Goal: Transaction & Acquisition: Obtain resource

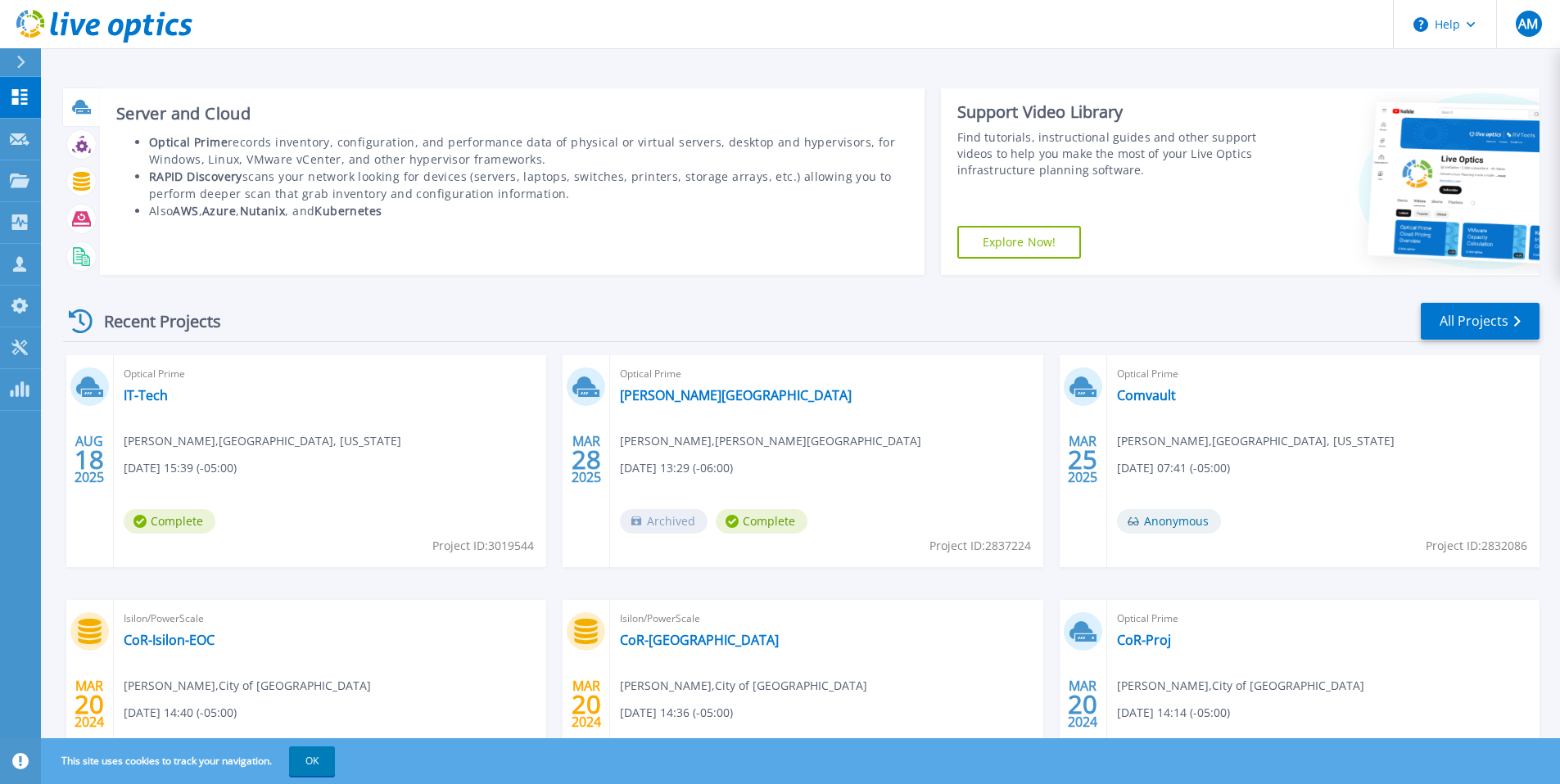
click at [80, 108] on icon at bounding box center [80, 106] width 17 height 12
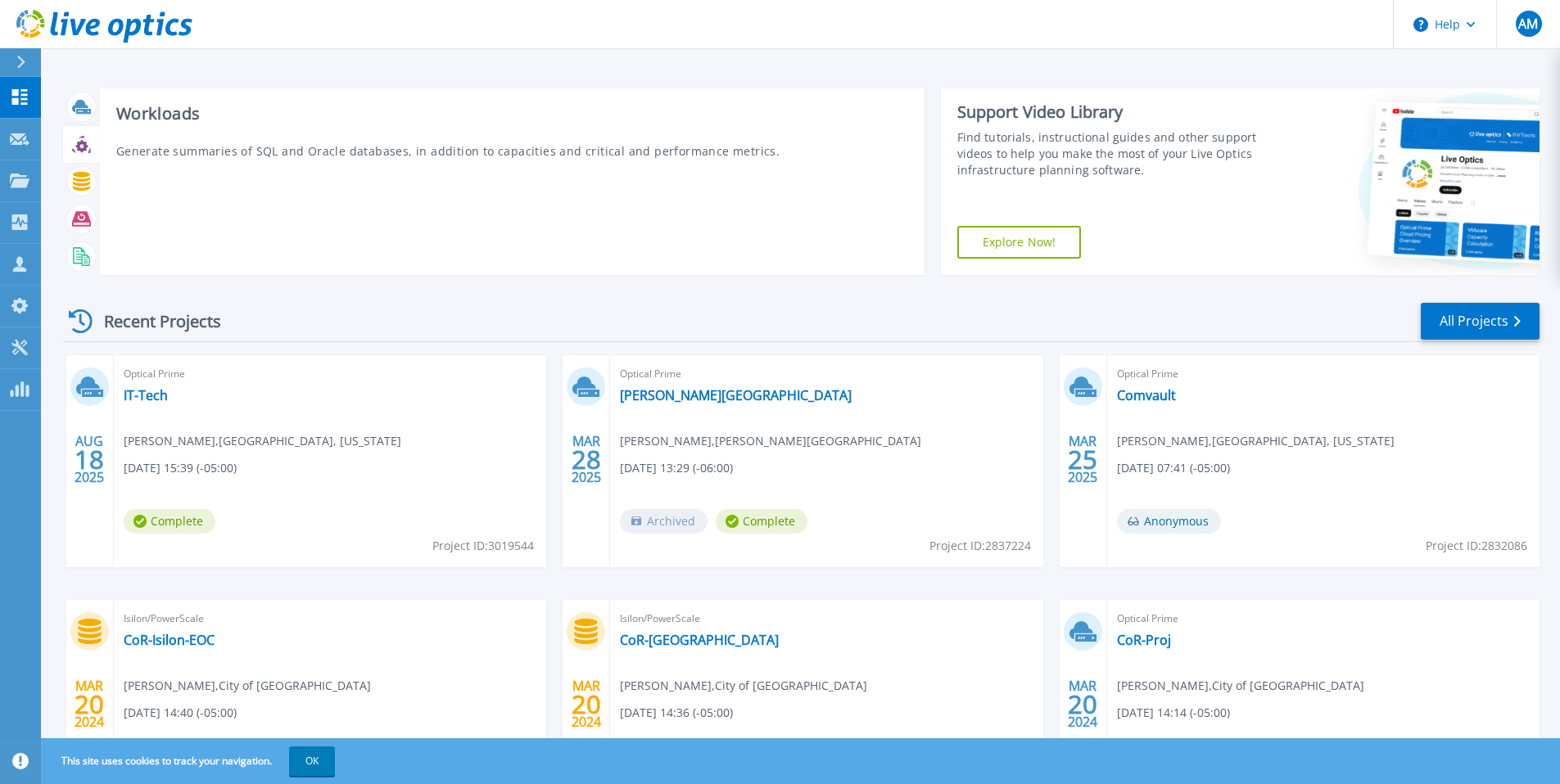
click at [87, 147] on icon at bounding box center [81, 146] width 12 height 12
click at [80, 186] on icon at bounding box center [81, 182] width 19 height 19
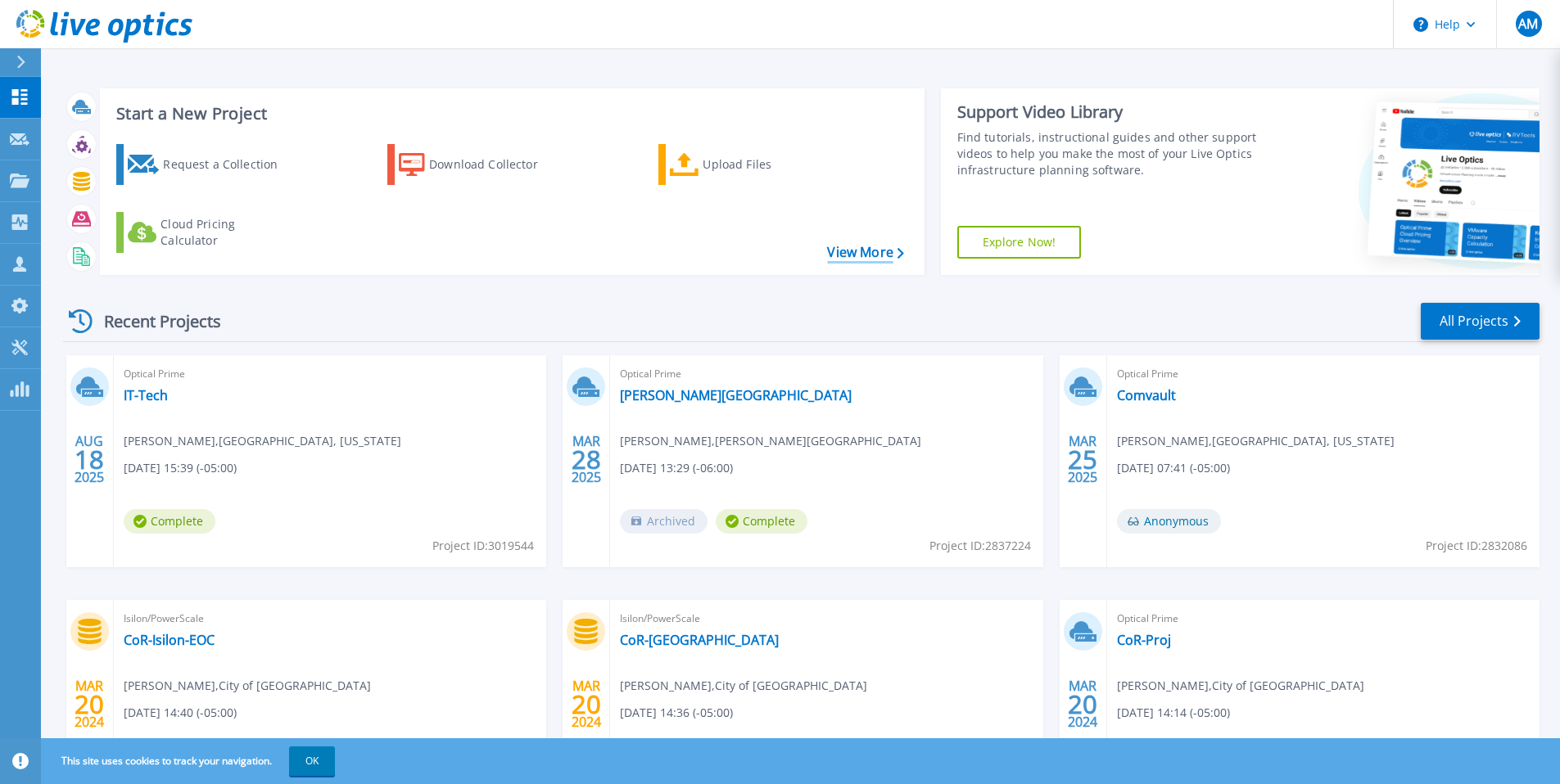
click at [863, 252] on link "View More" at bounding box center [865, 253] width 76 height 16
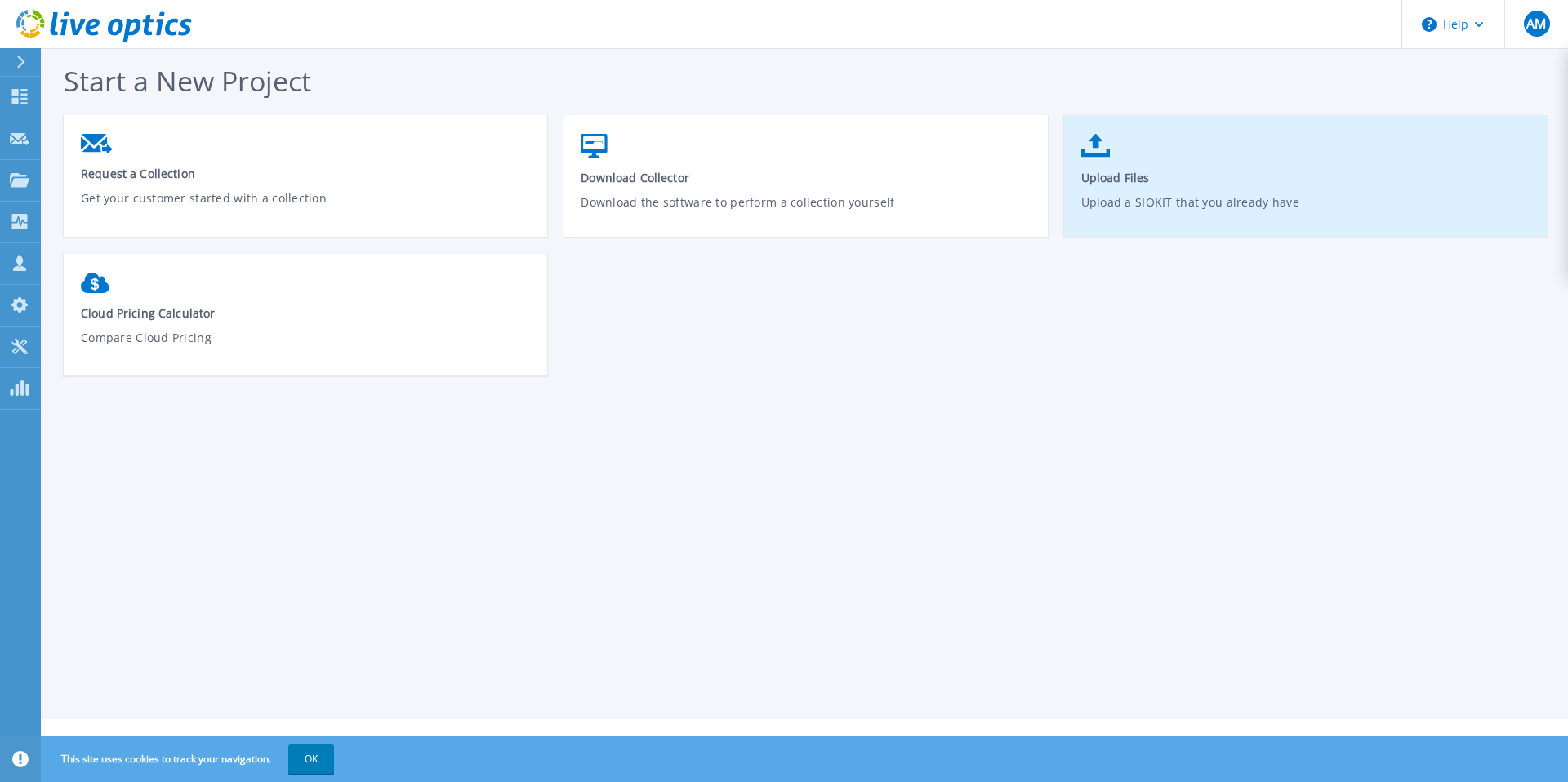
click at [1156, 201] on p "Upload a SIOKIT that you already have" at bounding box center [1306, 212] width 450 height 37
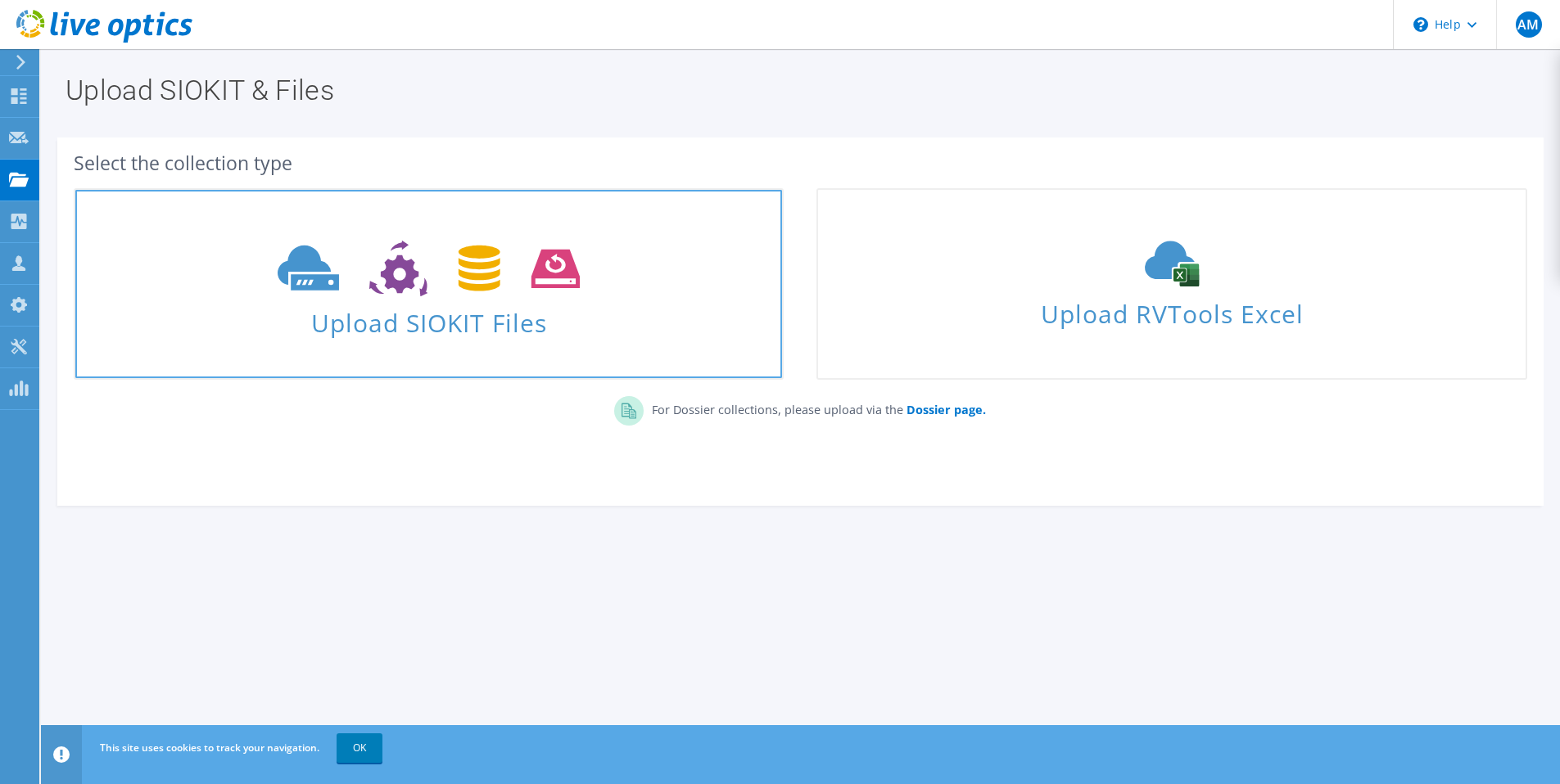
click at [365, 330] on span "Upload SIOKIT Files" at bounding box center [428, 318] width 707 height 35
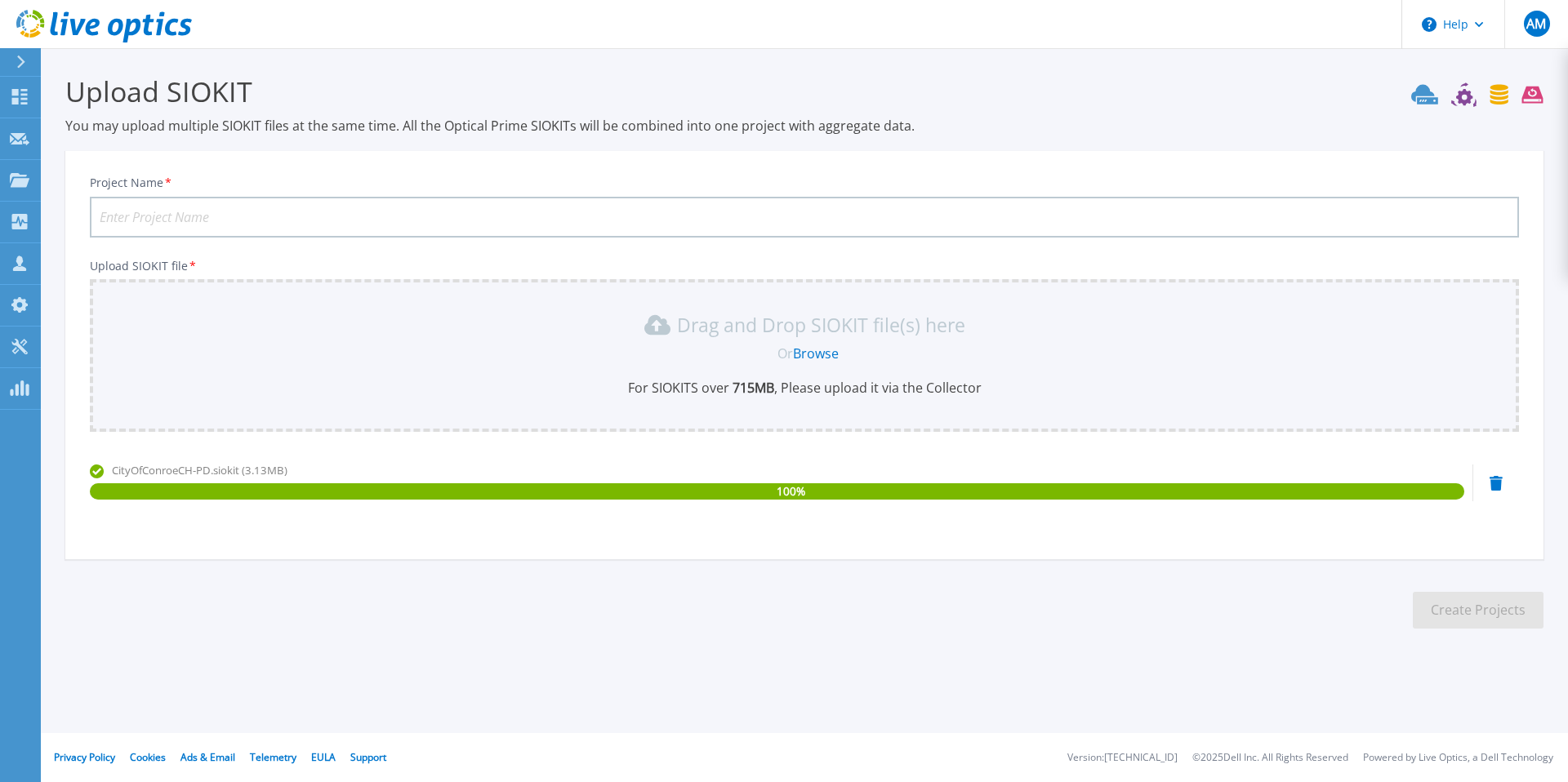
click at [188, 213] on input "Project Name *" at bounding box center [804, 217] width 1429 height 41
type input "City of Conroe"
click at [1480, 609] on button "Create Projects" at bounding box center [1478, 610] width 131 height 37
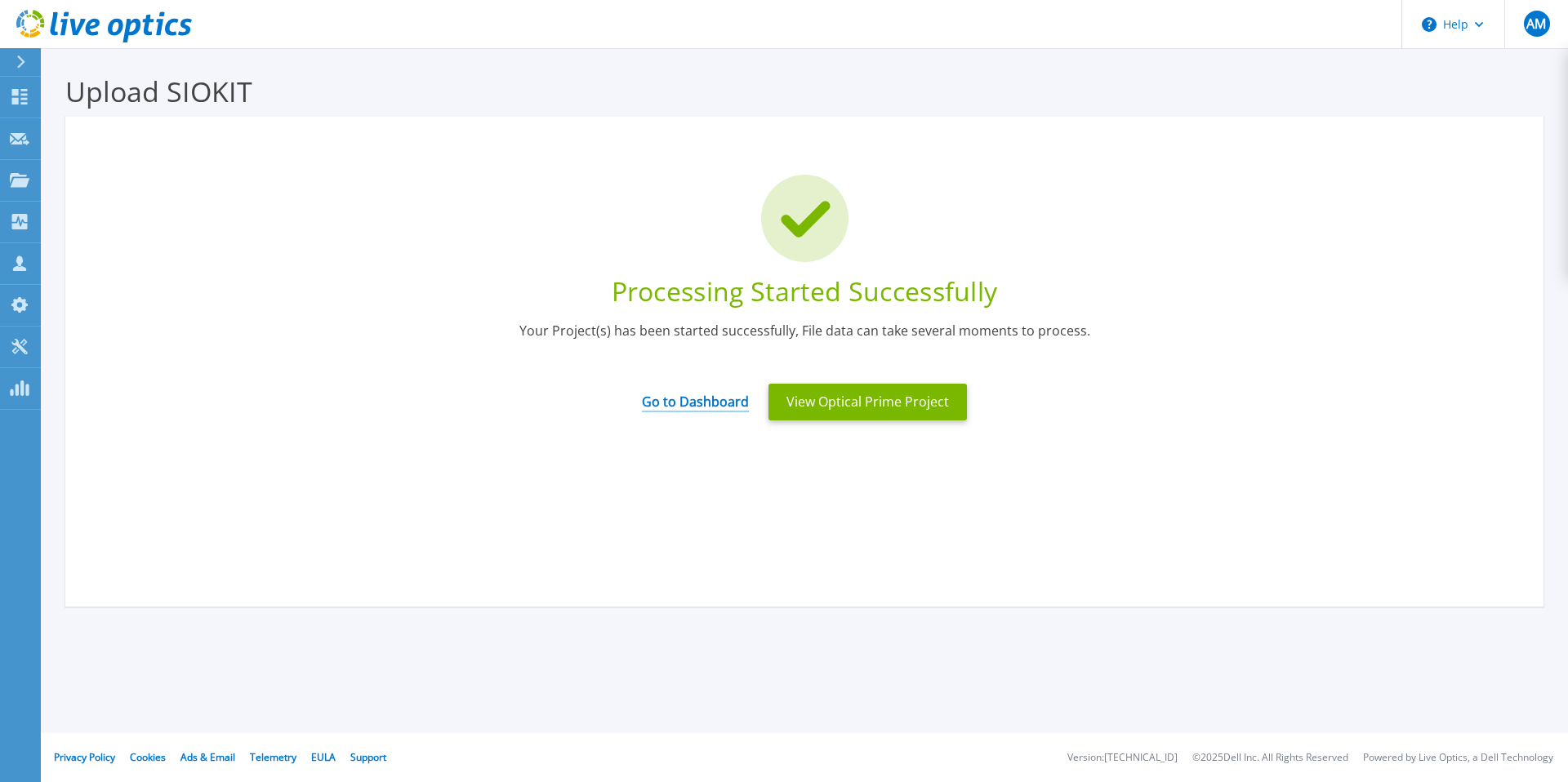
click at [673, 405] on link "Go to Dashboard" at bounding box center [695, 396] width 107 height 32
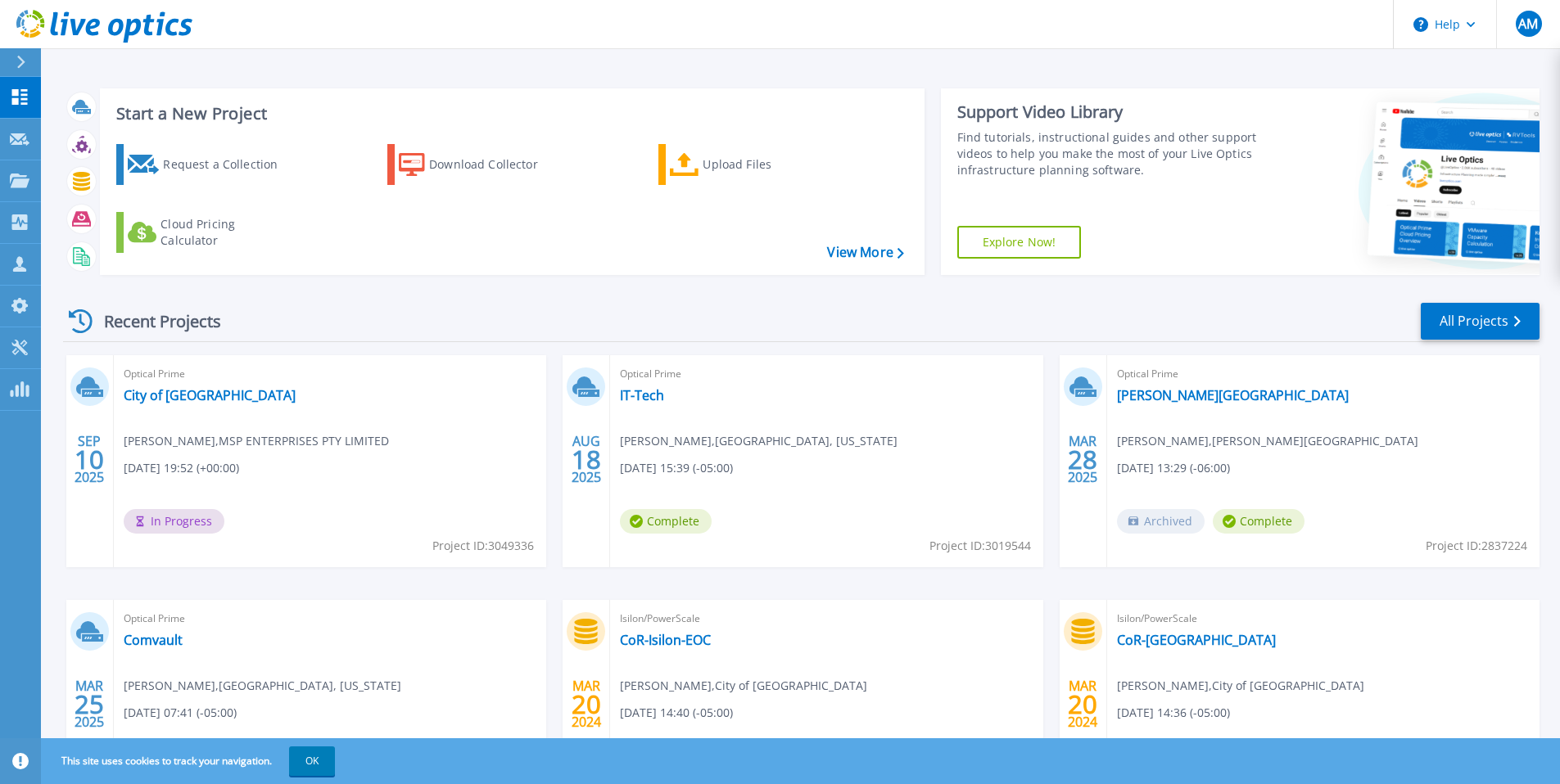
click at [586, 453] on span "18" at bounding box center [587, 460] width 30 height 14
click at [642, 394] on link "IT-Tech" at bounding box center [642, 395] width 45 height 17
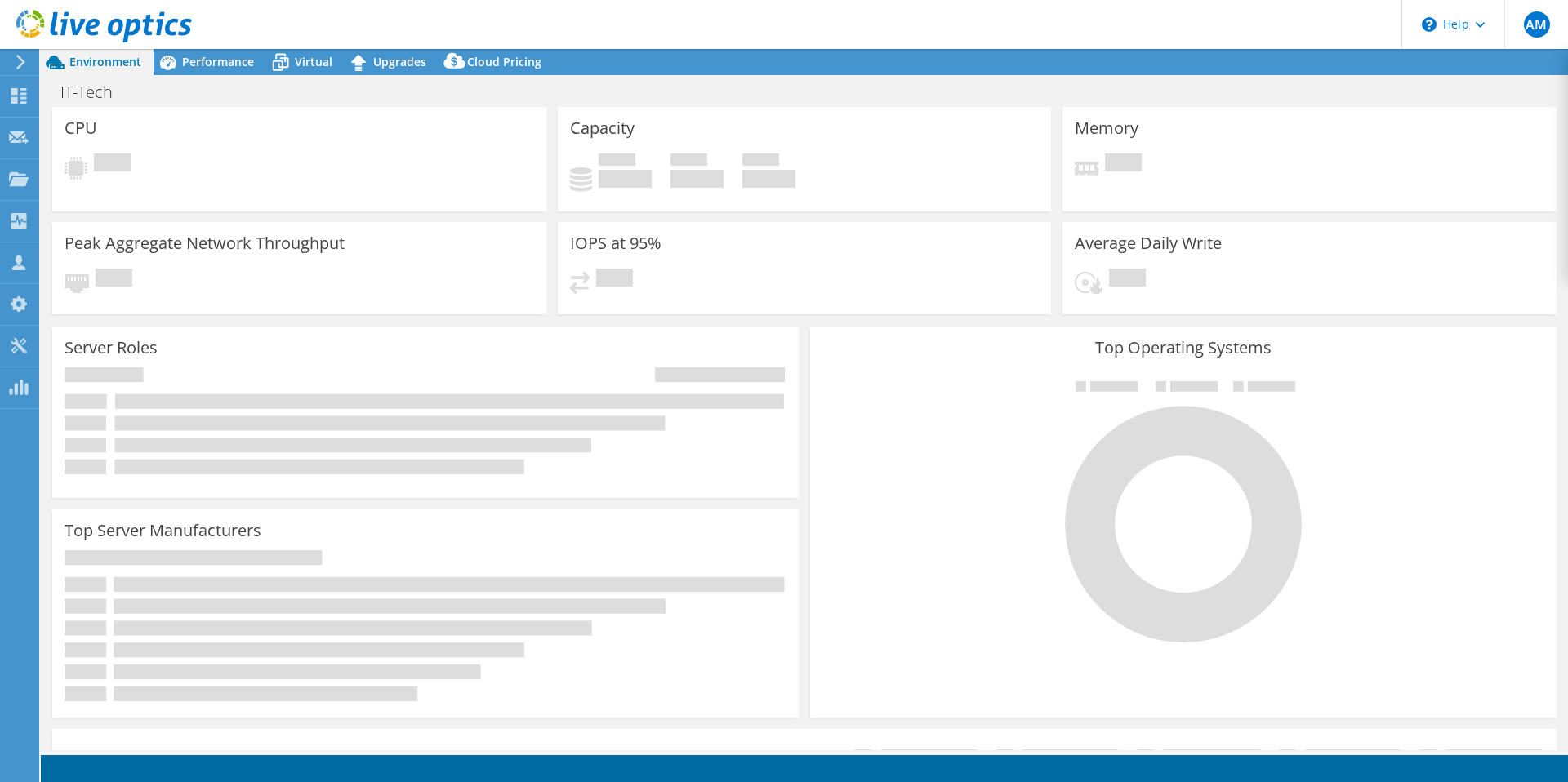
select select "USD"
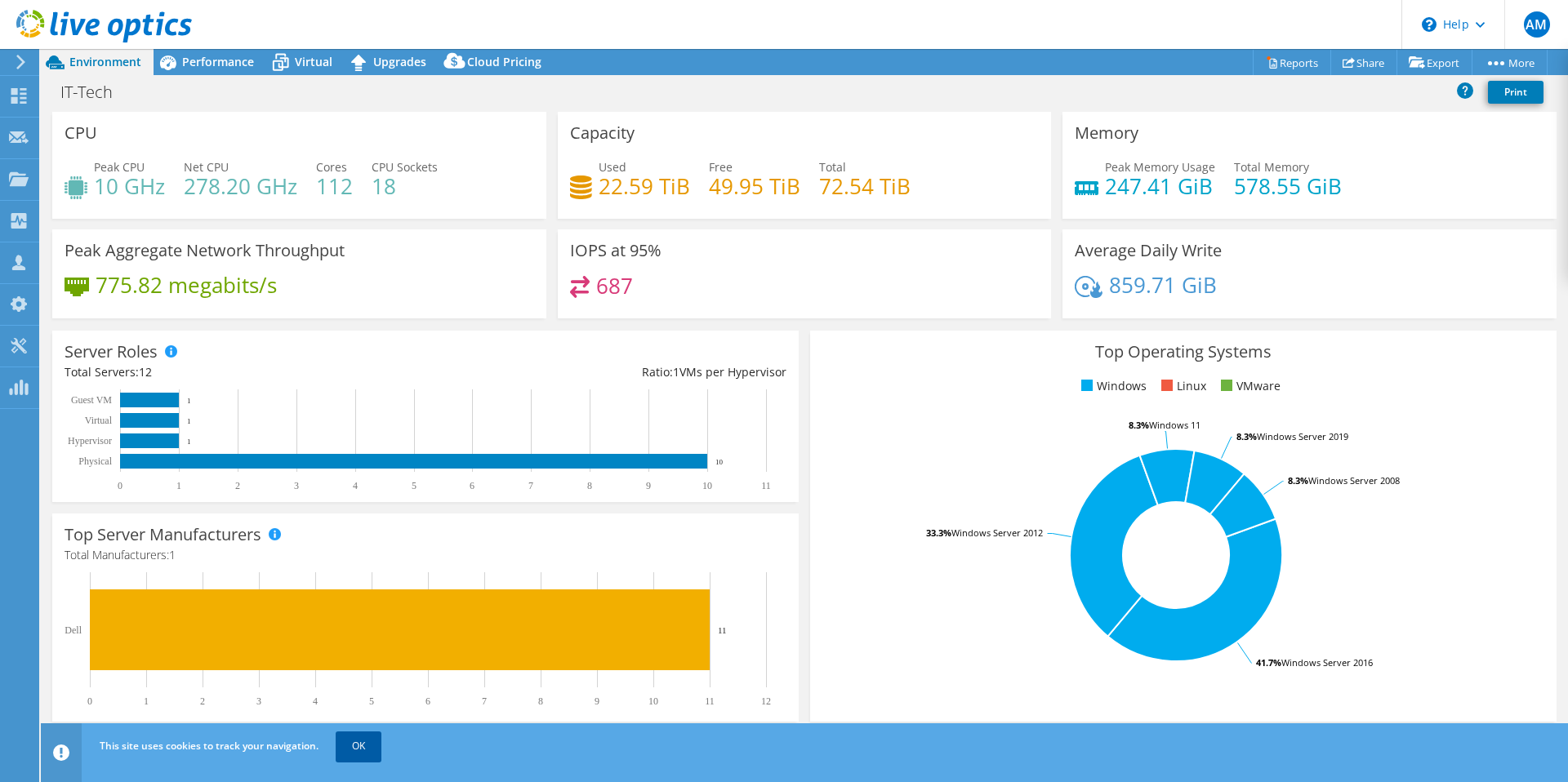
click at [370, 752] on link "OK" at bounding box center [358, 746] width 45 height 30
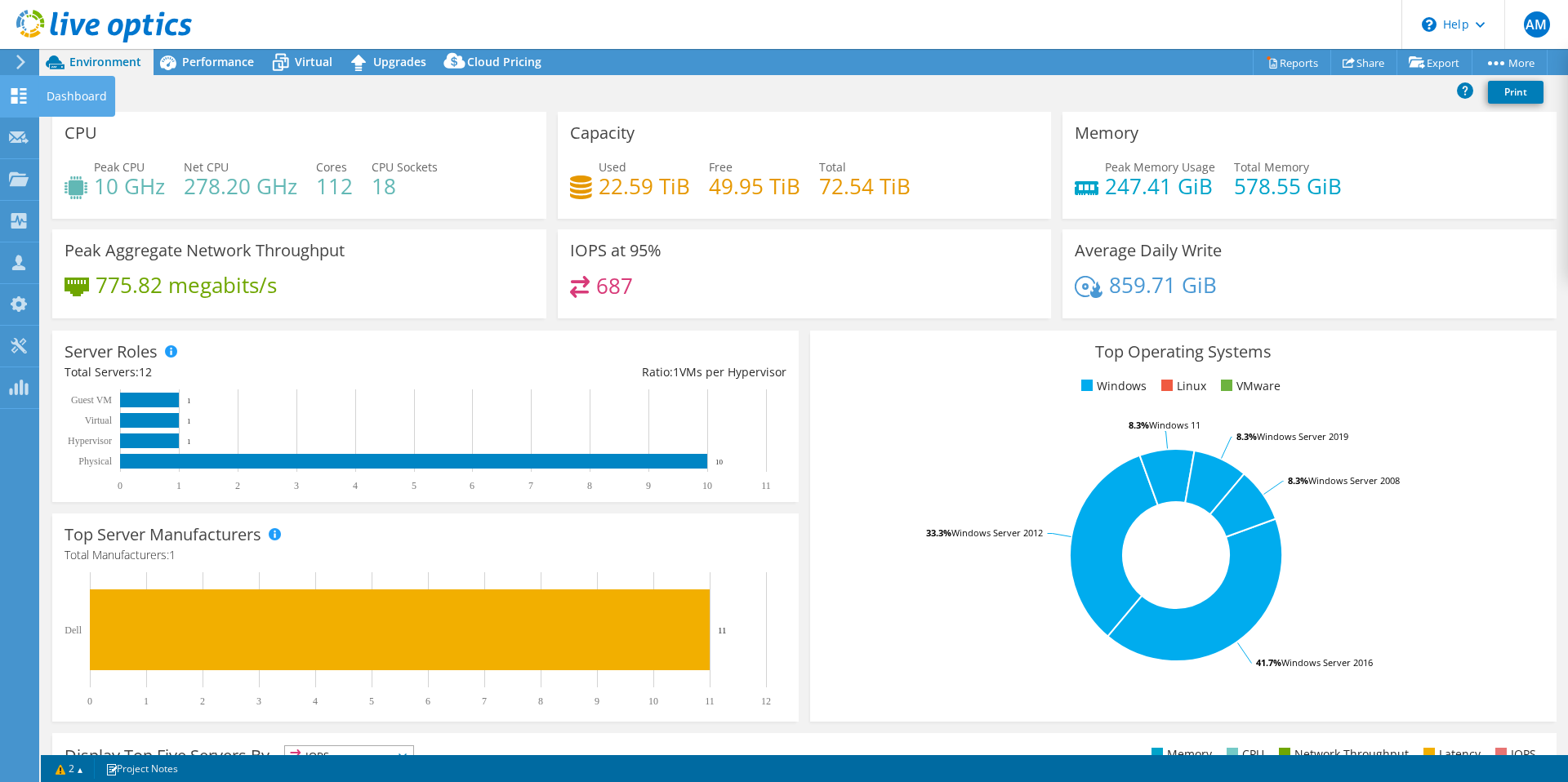
click at [11, 96] on icon at bounding box center [18, 96] width 19 height 16
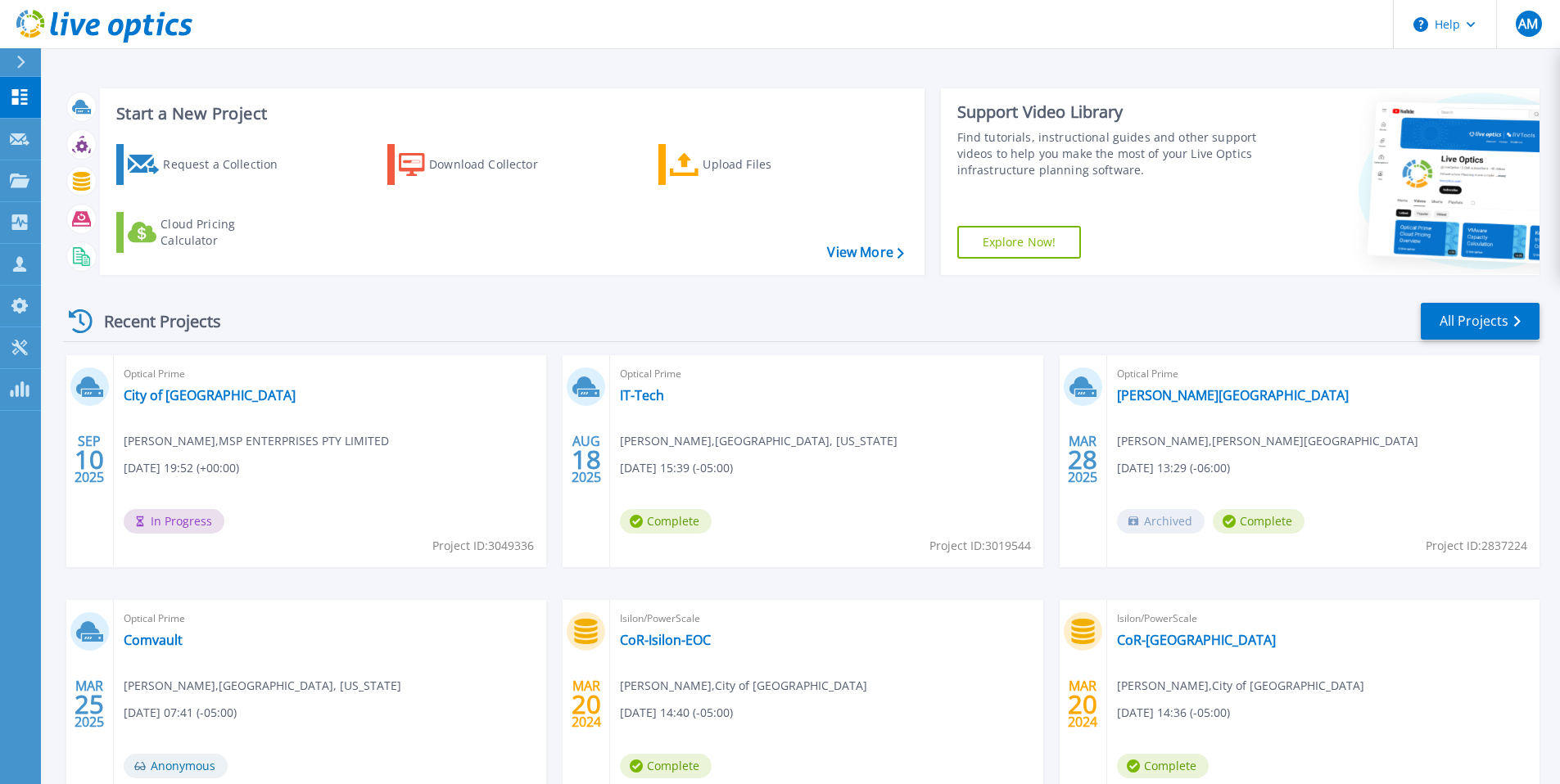
click at [272, 501] on div "Optical Prime City of [PERSON_NAME] , MSP ENTERPRISES PTY LIMITED [DATE] 19:52 …" at bounding box center [330, 461] width 433 height 212
click at [156, 524] on span "Complete" at bounding box center [169, 522] width 92 height 24
click at [178, 520] on span "Complete" at bounding box center [169, 522] width 92 height 24
click at [155, 399] on link "City of [GEOGRAPHIC_DATA]" at bounding box center [209, 395] width 172 height 17
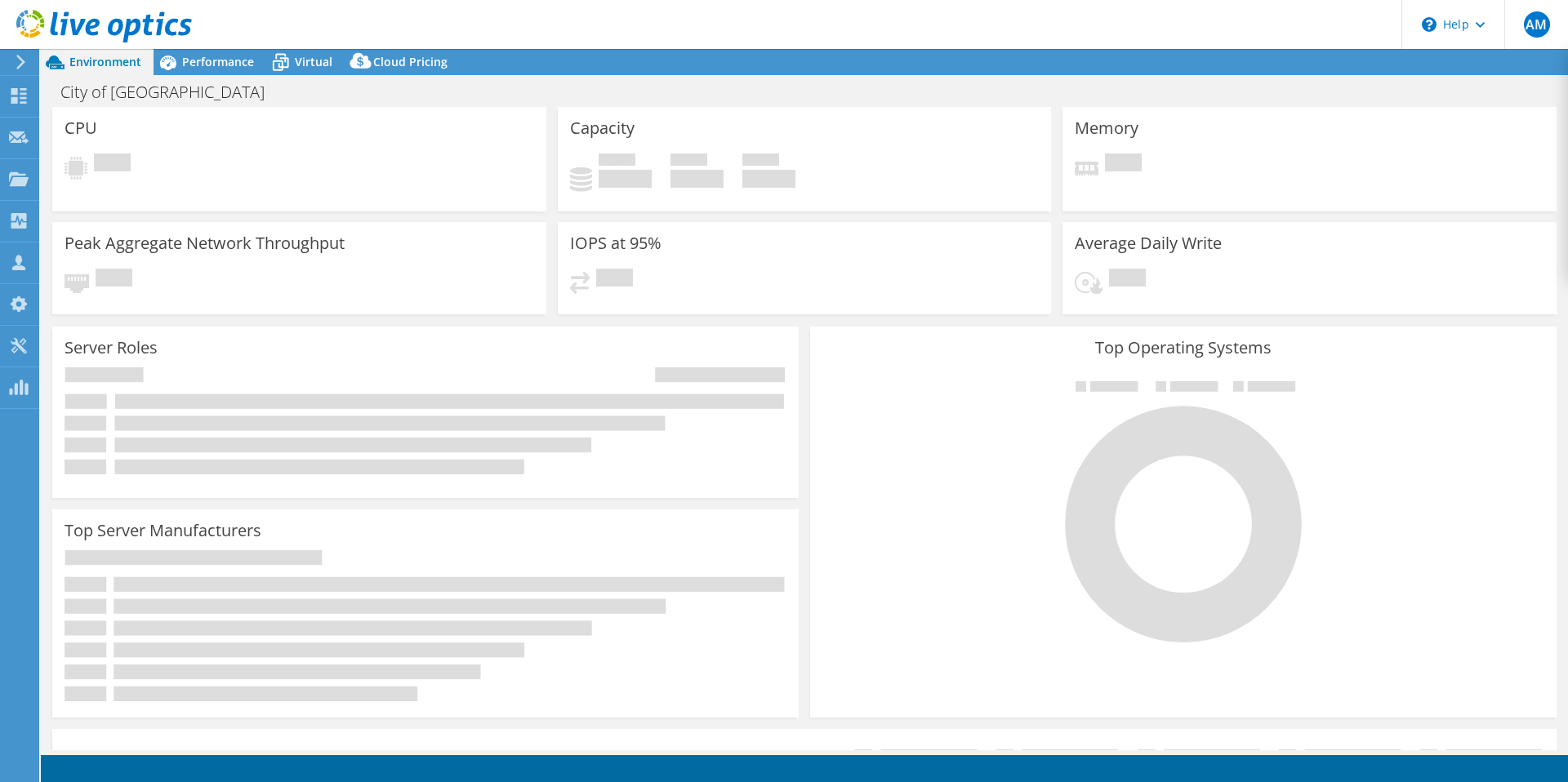
select select "USD"
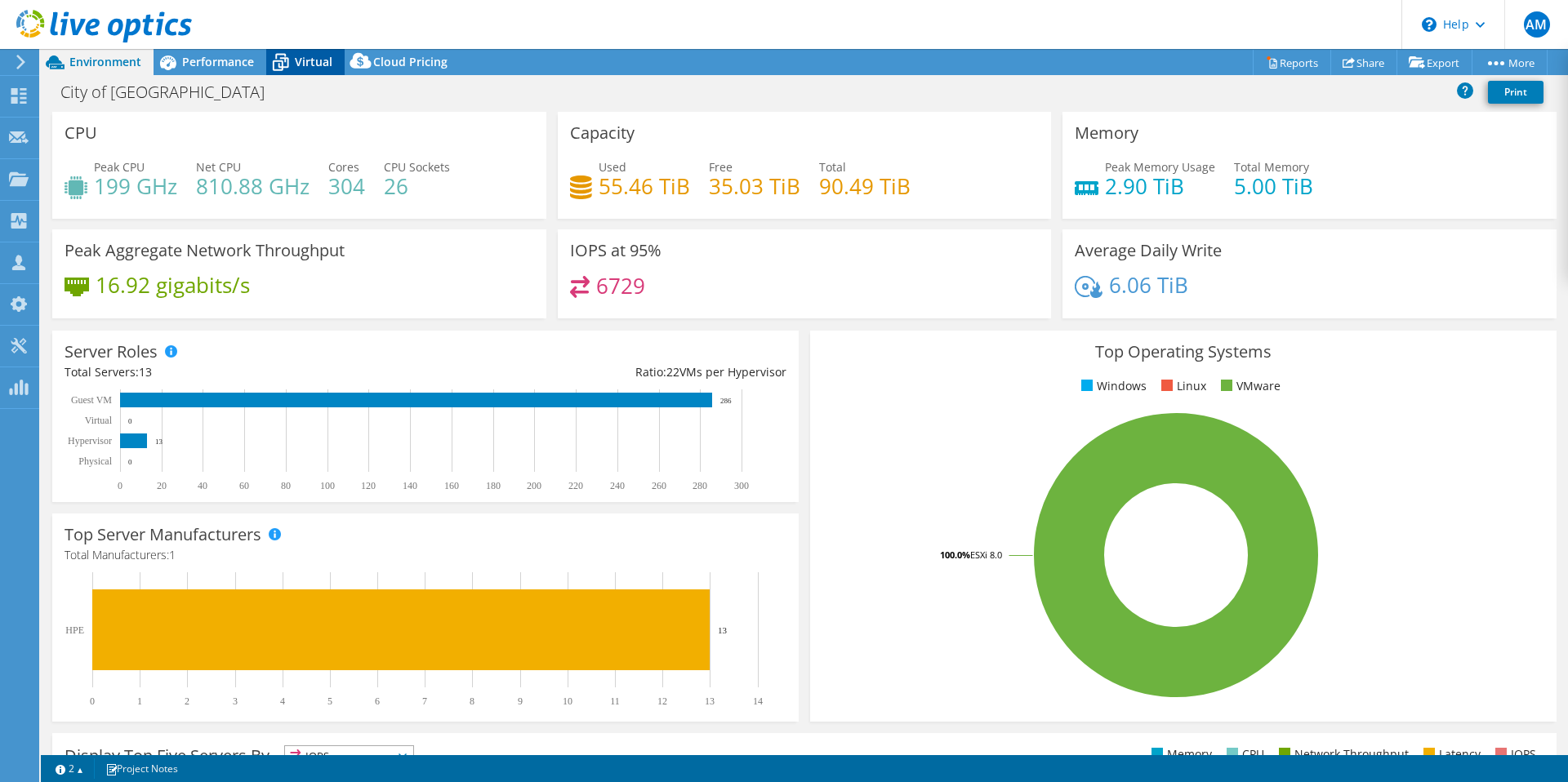
click at [313, 56] on span "Virtual" at bounding box center [313, 62] width 37 height 16
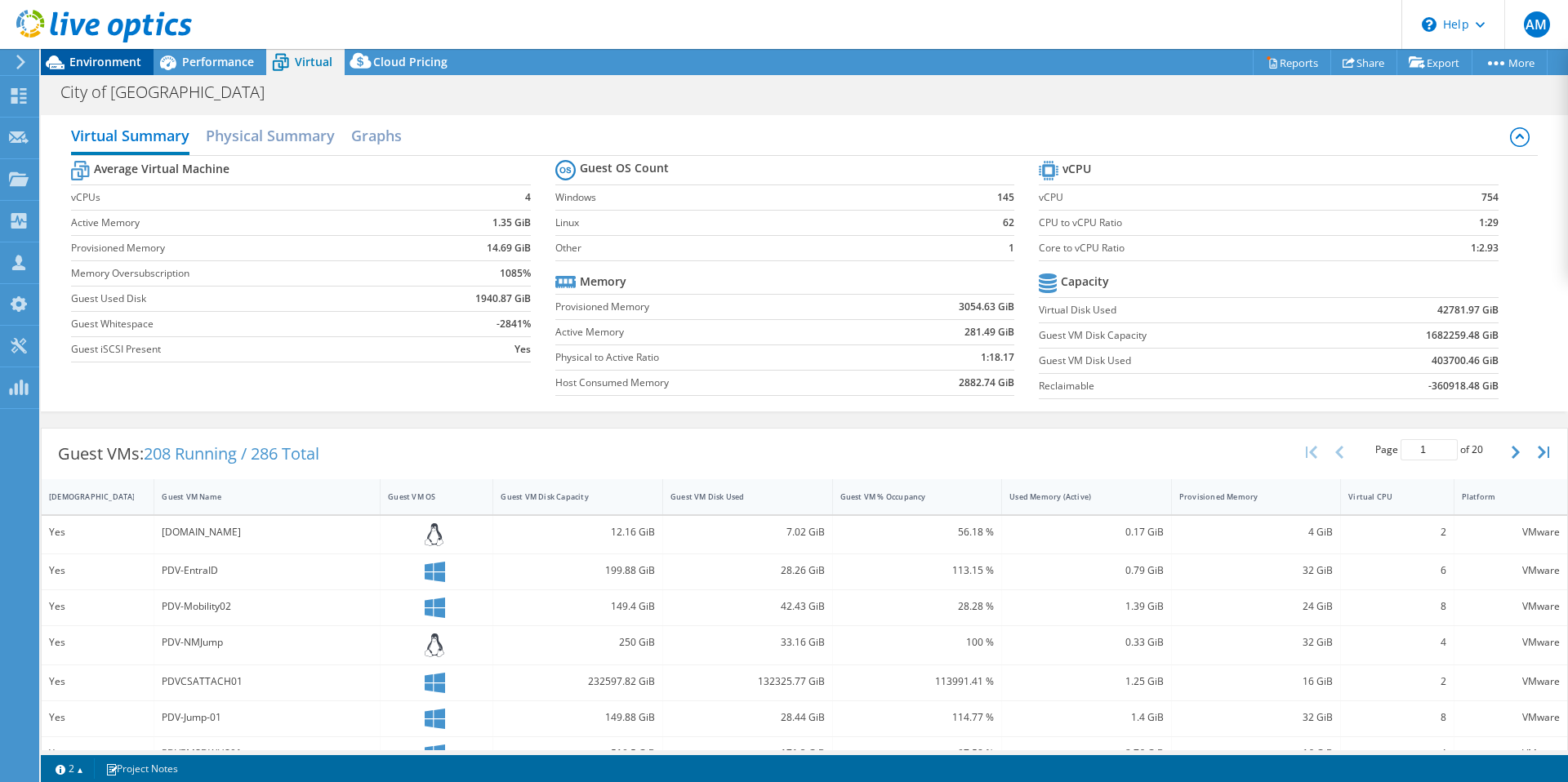
click at [88, 68] on span "Environment" at bounding box center [106, 62] width 72 height 16
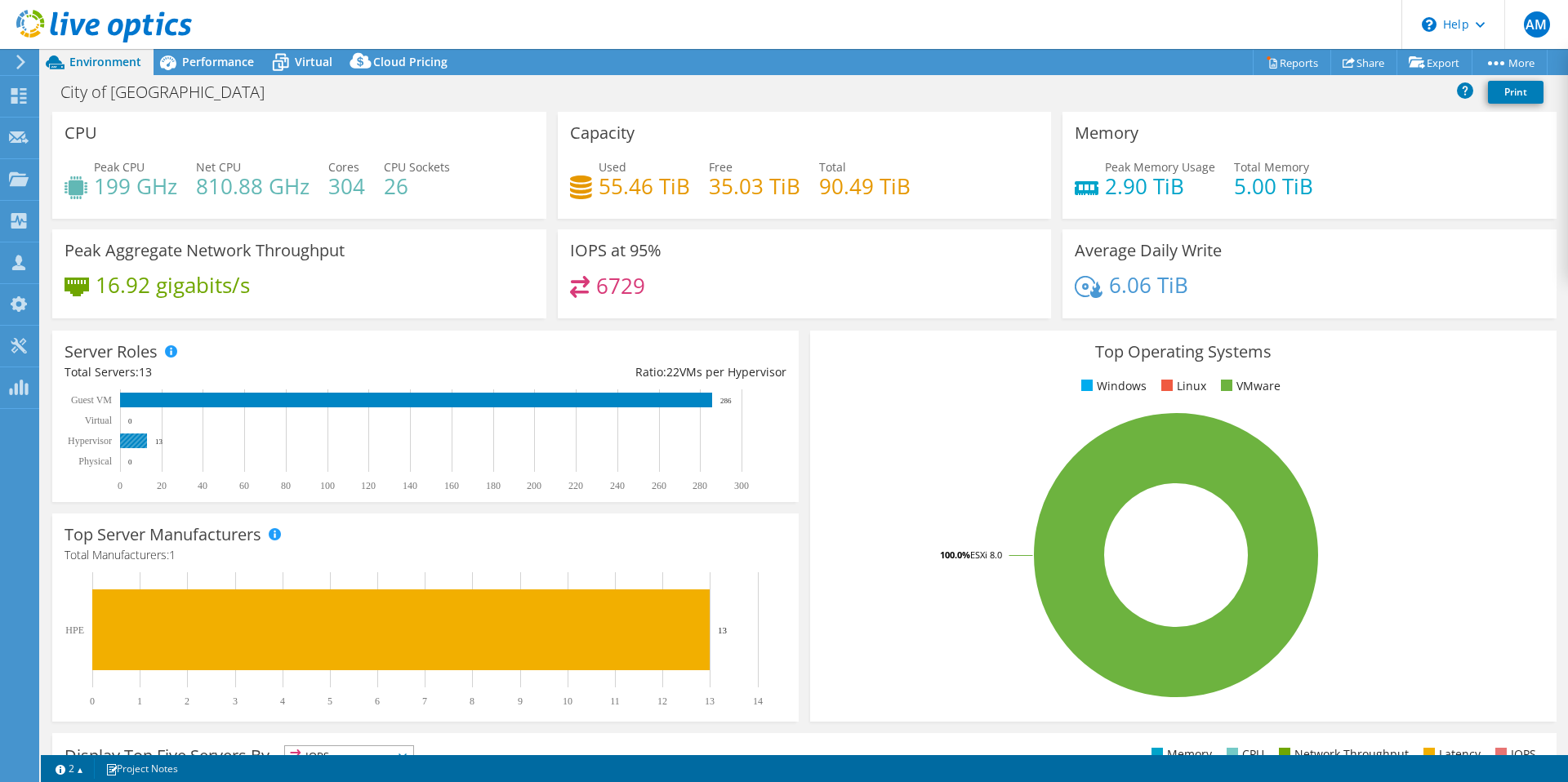
click at [140, 442] on rect at bounding box center [133, 440] width 27 height 15
click at [305, 58] on span "Virtual" at bounding box center [313, 62] width 37 height 16
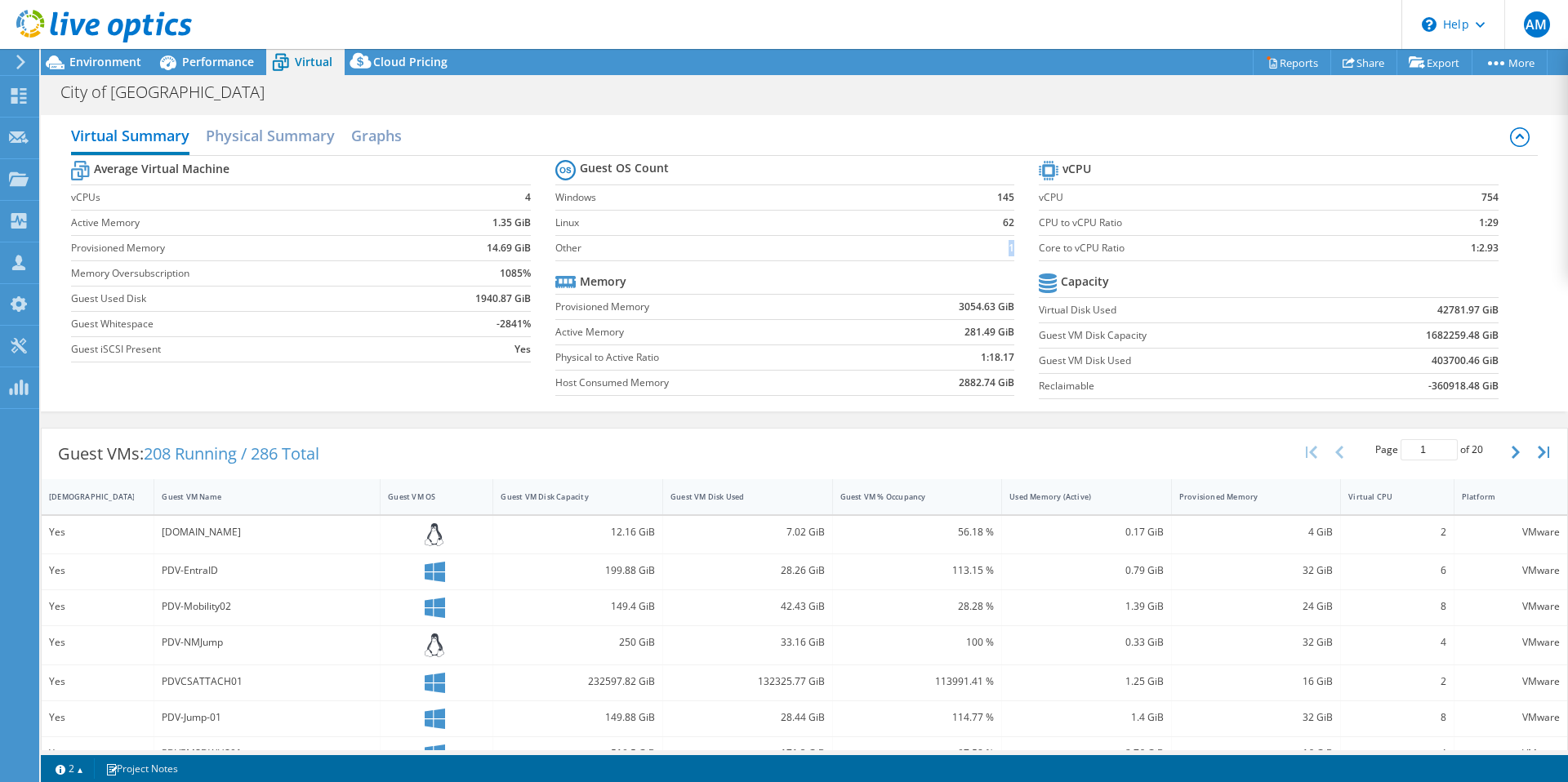
click at [1006, 251] on section "Guest OS Count Windows 145 Linux 62 Other 1 Memory Provisioned Memory 3054.63 G…" at bounding box center [797, 280] width 483 height 248
click at [981, 271] on td at bounding box center [942, 282] width 144 height 25
click at [1282, 59] on link "Reports" at bounding box center [1292, 62] width 78 height 25
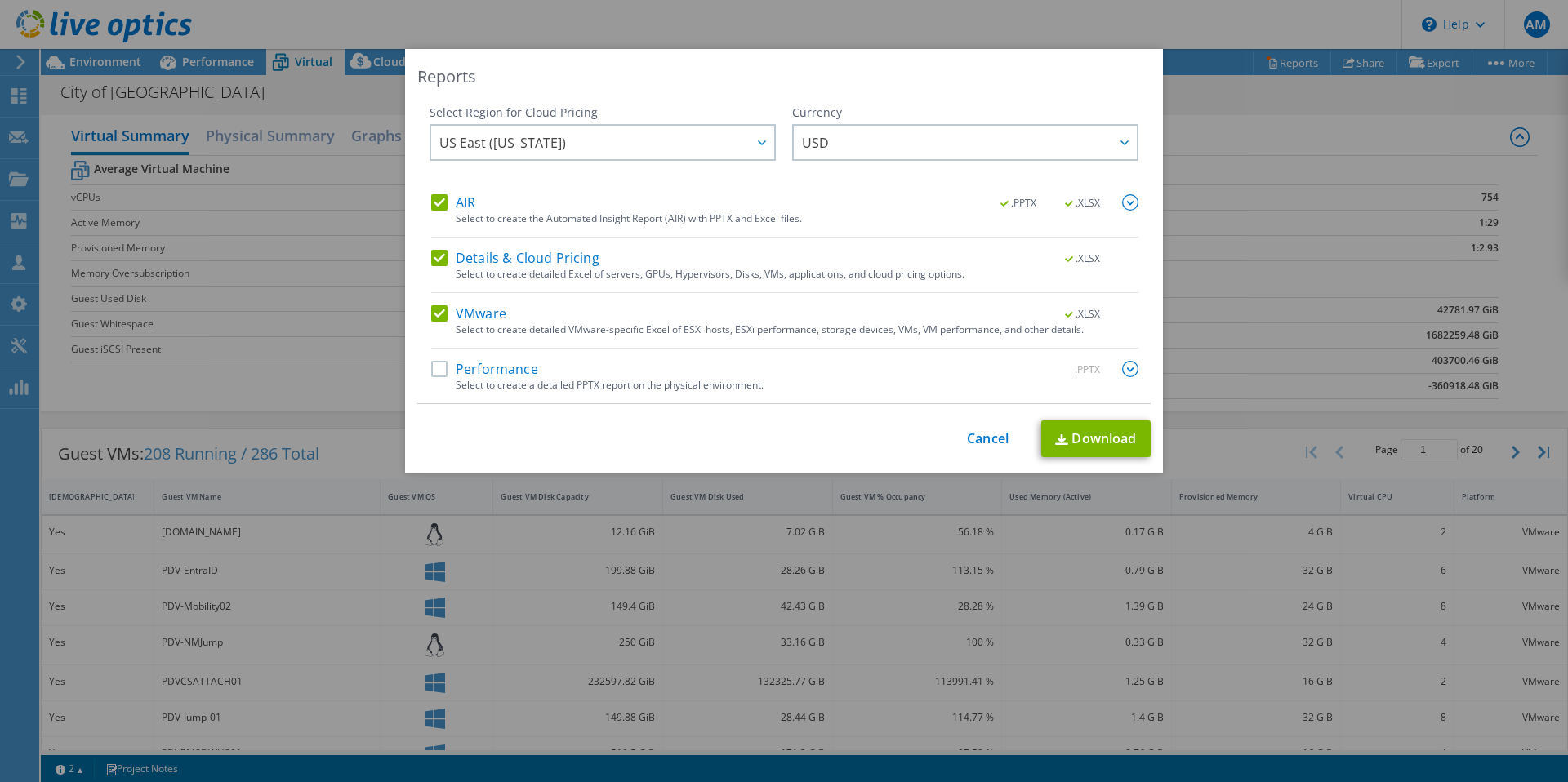
click at [440, 252] on label "Details & Cloud Pricing" at bounding box center [515, 258] width 168 height 17
click at [0, 0] on input "Details & Cloud Pricing" at bounding box center [0, 0] width 0 height 0
click at [1095, 439] on link "Download" at bounding box center [1096, 439] width 110 height 37
click at [530, 214] on div "Select to create the Automated Insight Report (AIR) with PPTX and Excel files." at bounding box center [797, 218] width 683 height 11
click at [1014, 200] on span ".PPTX" at bounding box center [1019, 203] width 62 height 11
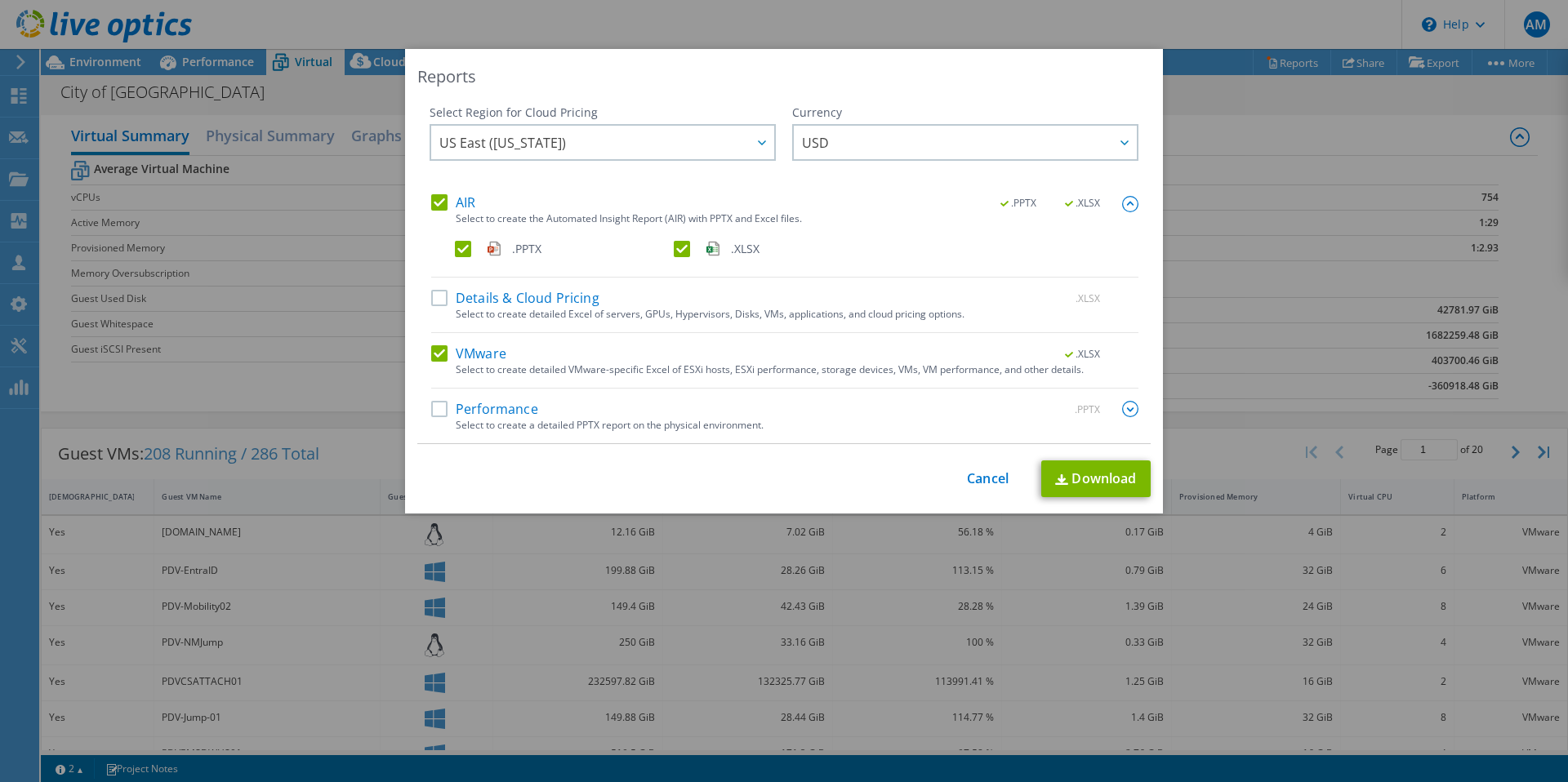
click at [433, 354] on label "VMware" at bounding box center [469, 353] width 75 height 17
click at [0, 0] on input "VMware" at bounding box center [0, 0] width 0 height 0
click at [978, 477] on link "Cancel" at bounding box center [988, 479] width 42 height 16
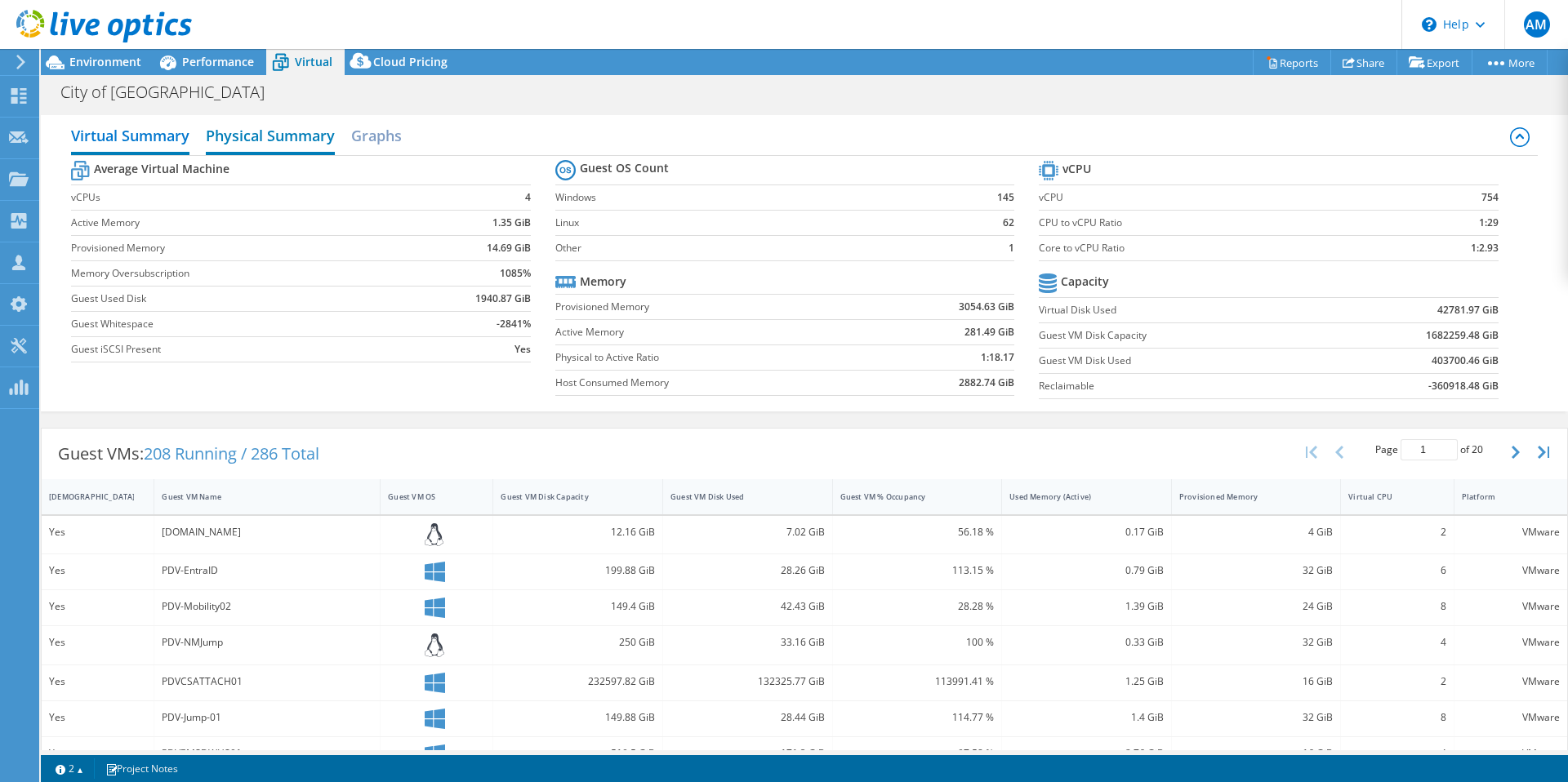
click at [290, 134] on h2 "Physical Summary" at bounding box center [270, 137] width 129 height 36
